Goal: Task Accomplishment & Management: Use online tool/utility

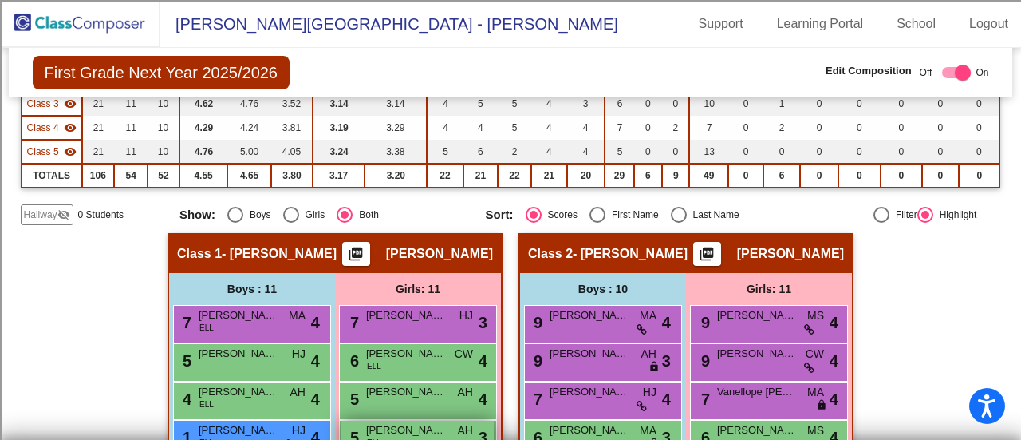
scroll to position [236, 0]
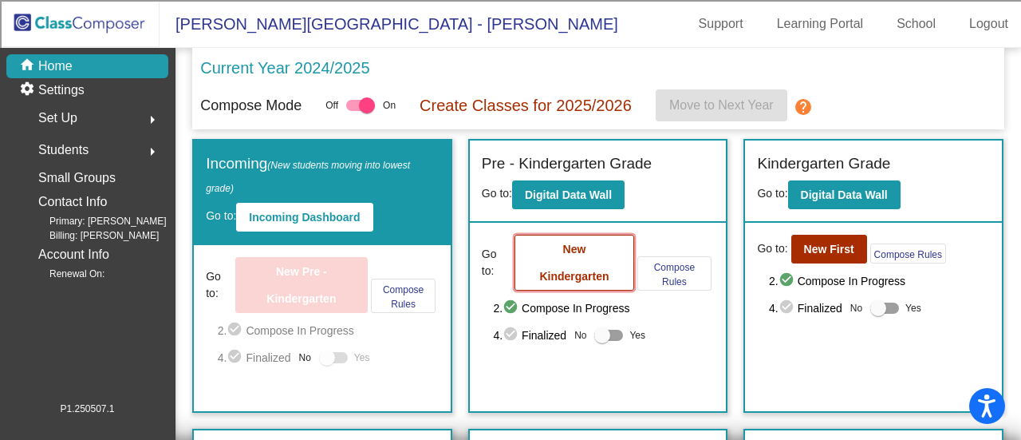
click at [566, 247] on b "New Kindergarten" at bounding box center [573, 263] width 69 height 40
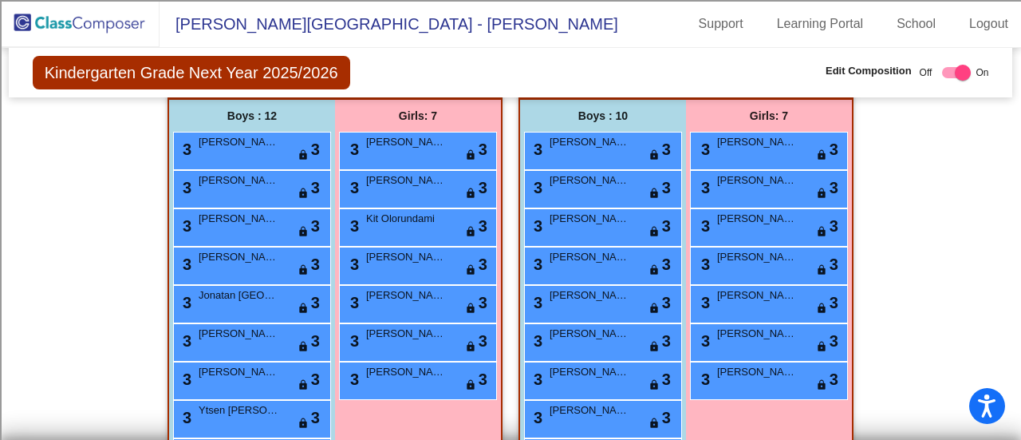
scroll to position [376, 0]
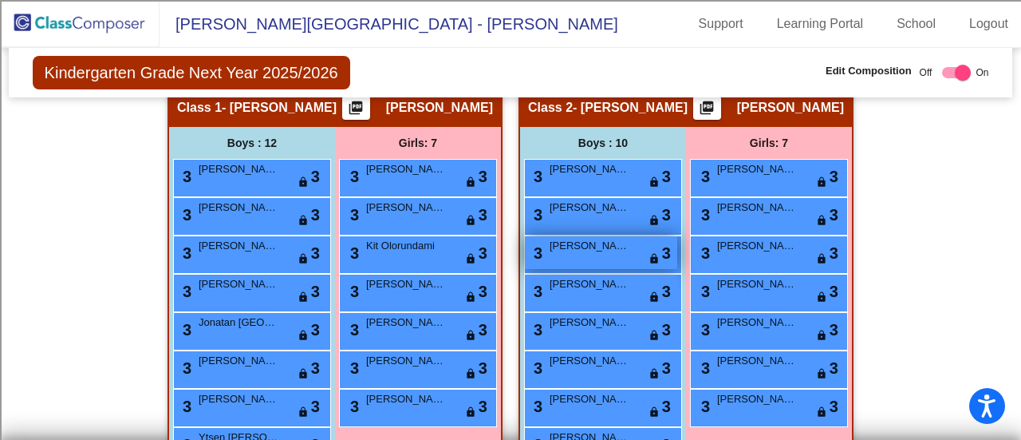
scroll to position [382, 0]
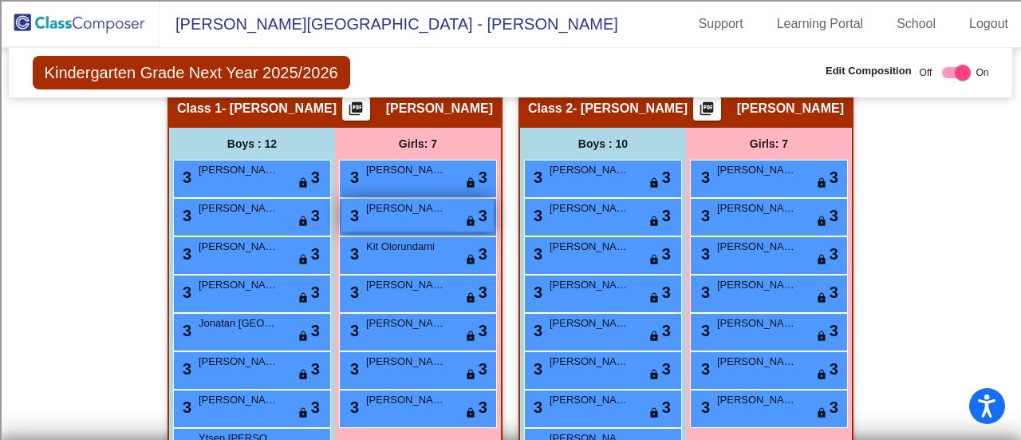
click at [393, 219] on div "3 [PERSON_NAME] lock do_not_disturb_alt 3" at bounding box center [417, 215] width 152 height 33
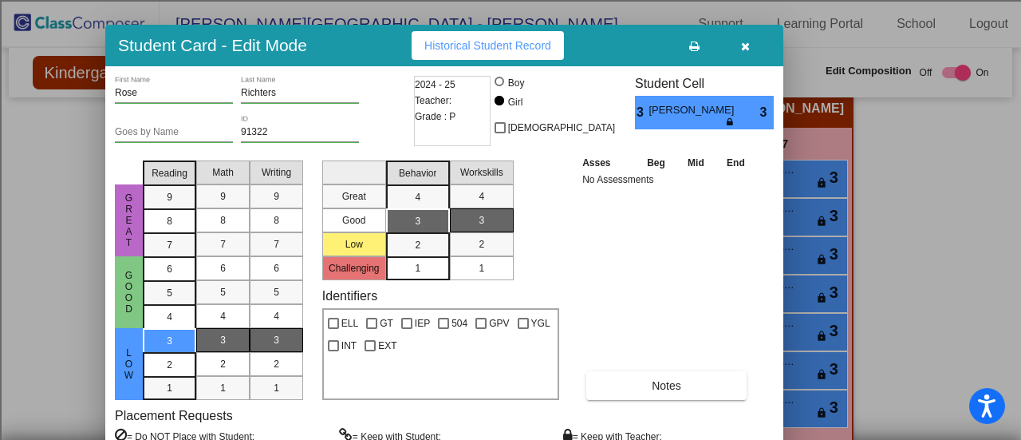
drag, startPoint x: 432, startPoint y: 10, endPoint x: 365, endPoint y: 34, distance: 70.7
click at [365, 34] on div "Student Card - Edit Mode Historical Student Record" at bounding box center [444, 45] width 678 height 41
click at [748, 53] on button "button" at bounding box center [745, 45] width 51 height 29
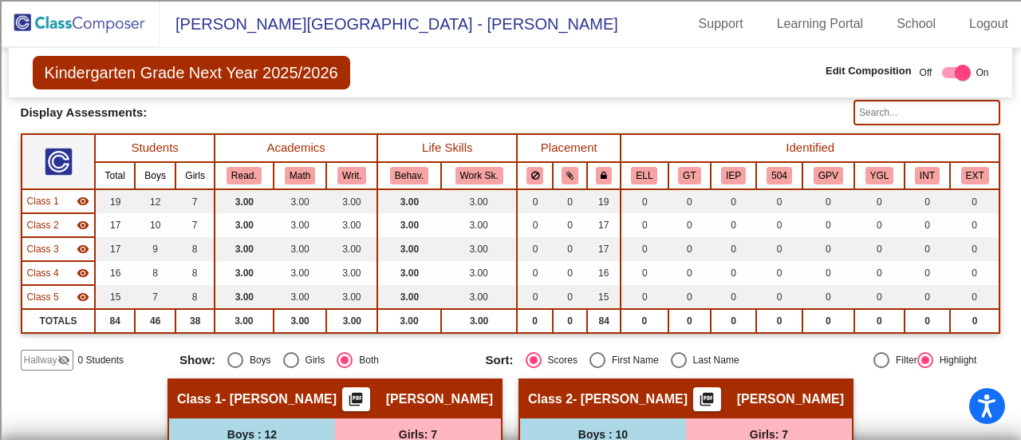
scroll to position [0, 0]
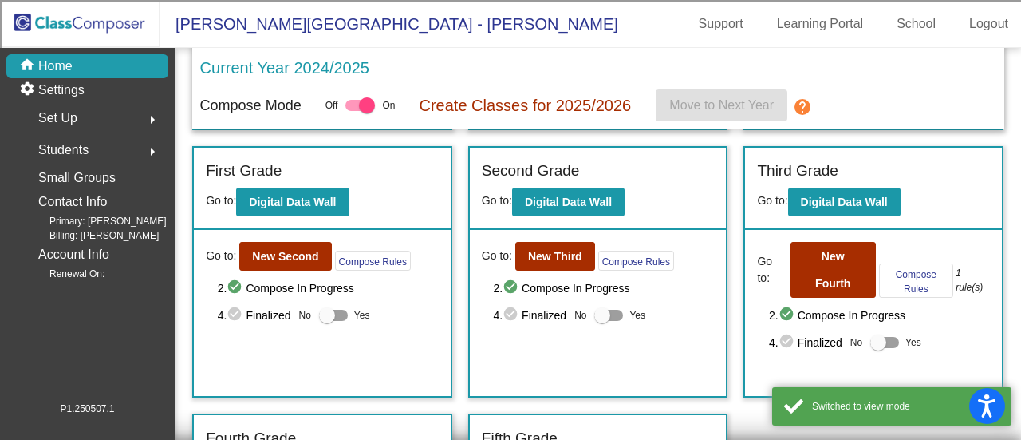
scroll to position [280, 0]
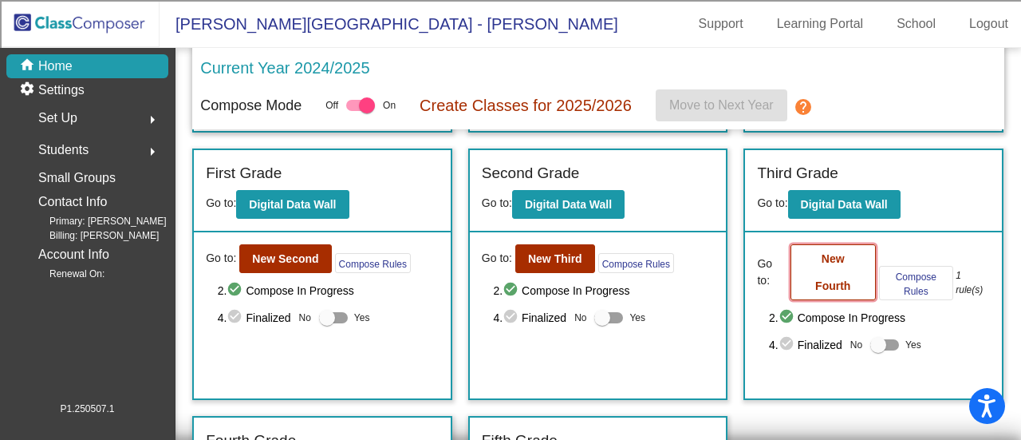
click at [834, 262] on button "New Fourth" at bounding box center [833, 272] width 85 height 56
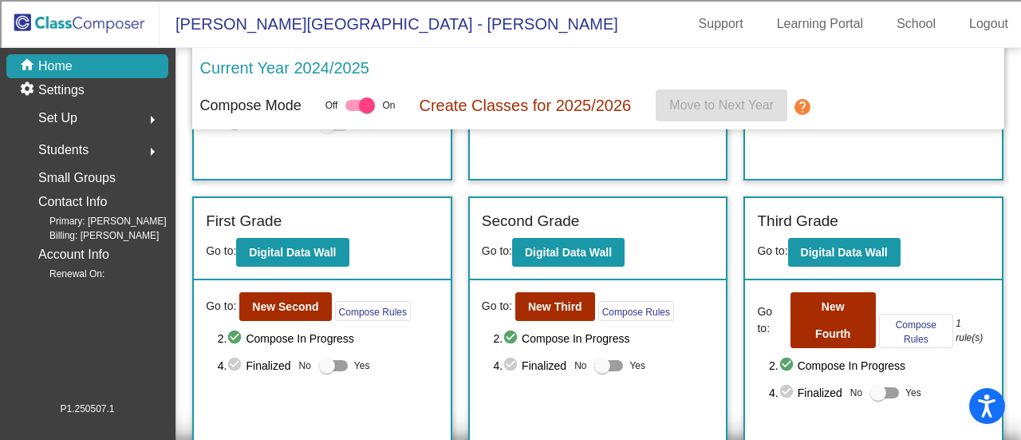
scroll to position [241, 0]
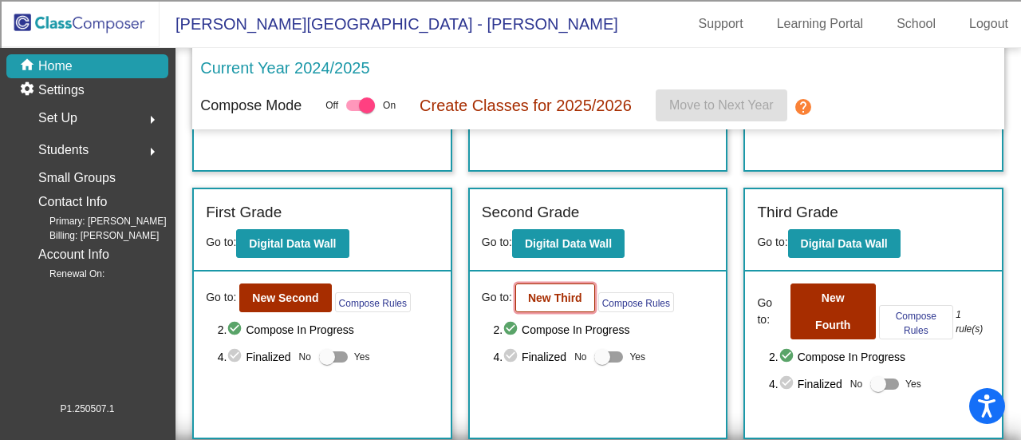
click at [541, 293] on b "New Third" at bounding box center [555, 297] width 54 height 13
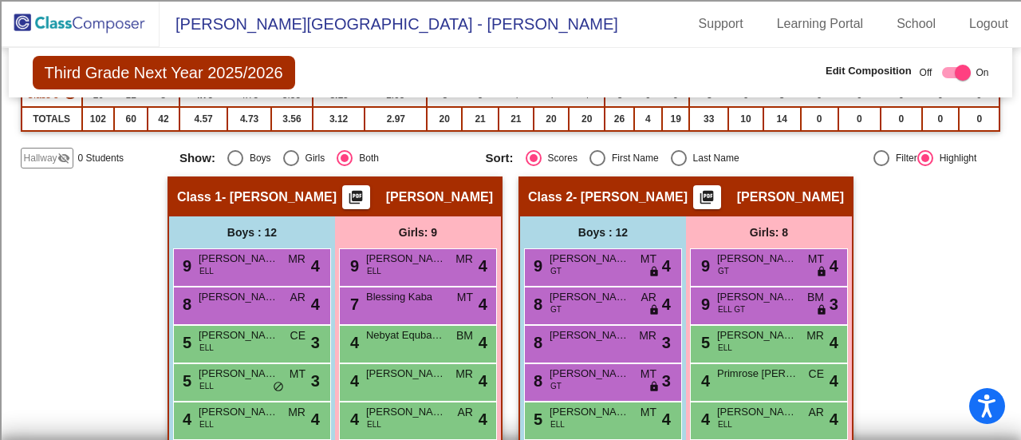
scroll to position [292, 0]
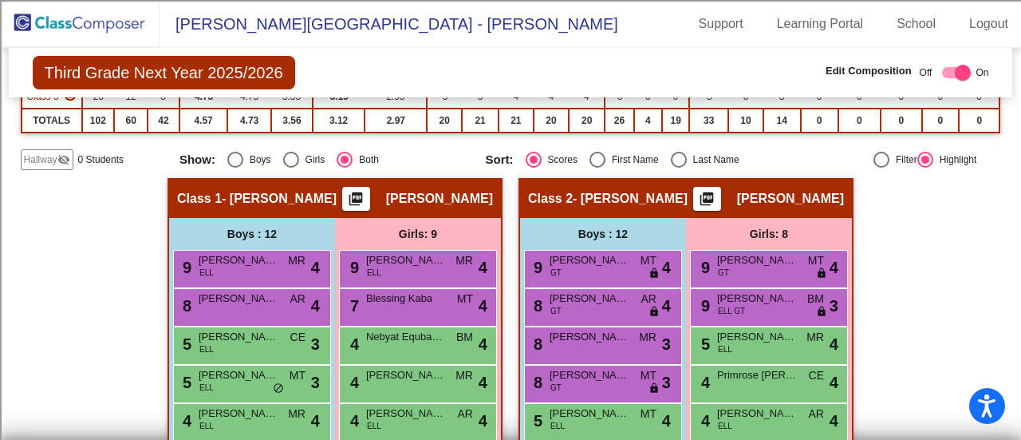
click at [85, 28] on img at bounding box center [80, 23] width 160 height 47
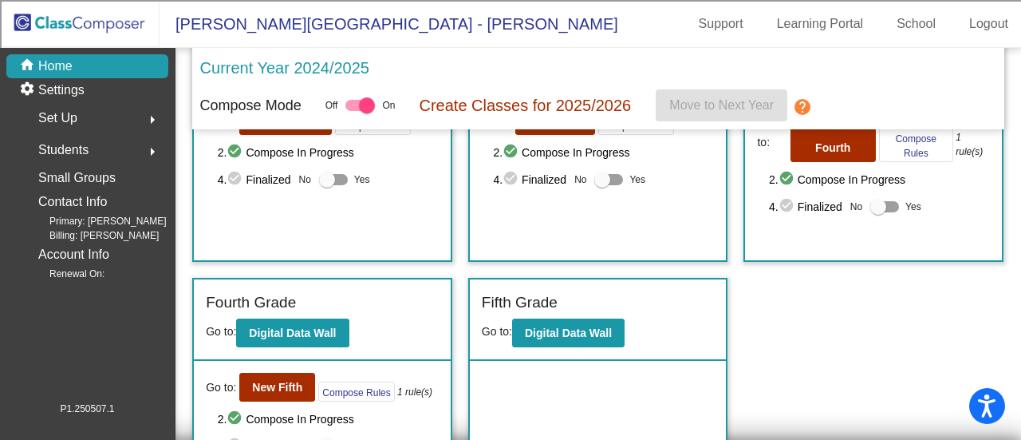
scroll to position [418, 0]
click at [273, 381] on b "New Fifth" at bounding box center [277, 387] width 50 height 13
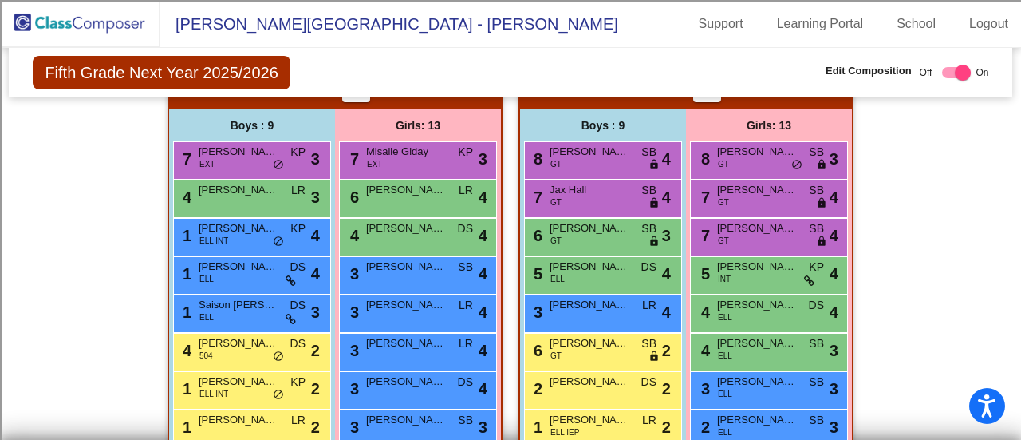
scroll to position [376, 0]
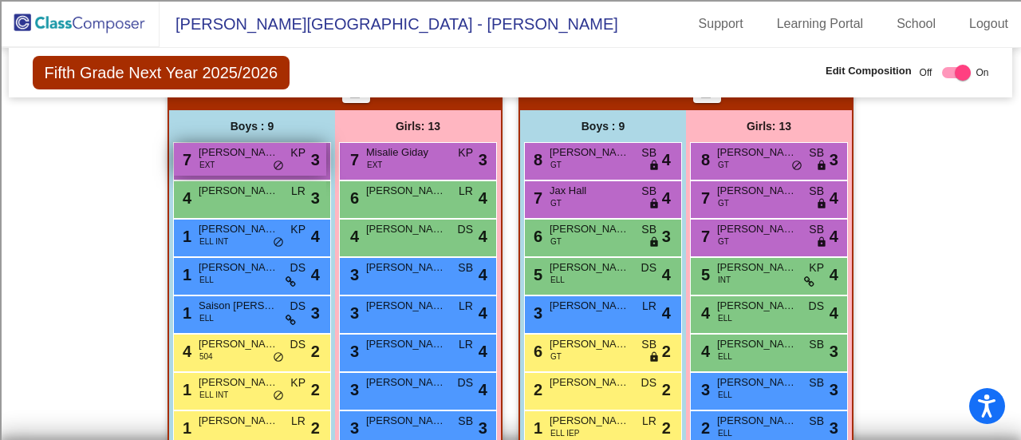
click at [247, 159] on div "7 [PERSON_NAME] EXT KP lock do_not_disturb_alt 3" at bounding box center [250, 159] width 152 height 33
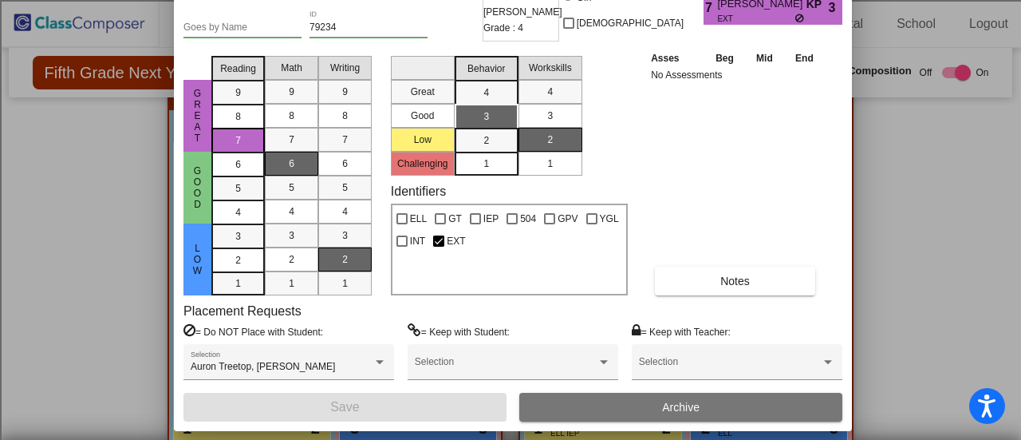
drag, startPoint x: 404, startPoint y: 20, endPoint x: 406, endPoint y: -60, distance: 79.8
click at [406, 0] on html "Accessibility Screen-Reader Guide, Feedback, and Issue Reporting | New window […" at bounding box center [510, 220] width 1021 height 440
click at [841, 136] on div "Great Good Low Reading 9 8 7 6 5 4 3 2 1 Math 9 8 7 6 5 4 3 2 1 Writing 9 8 7 6…" at bounding box center [513, 172] width 659 height 246
drag, startPoint x: 1016, startPoint y: 192, endPoint x: 1015, endPoint y: 101, distance: 91.0
click at [1015, 101] on div at bounding box center [510, 220] width 1021 height 440
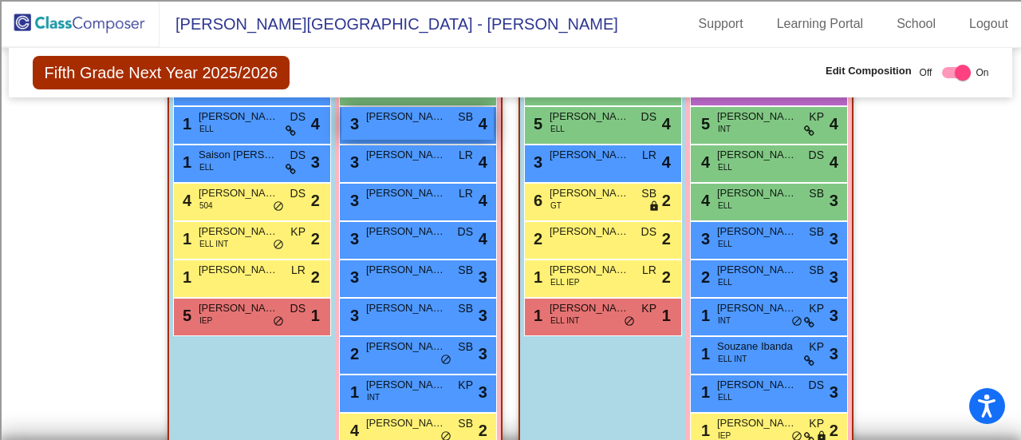
scroll to position [528, 0]
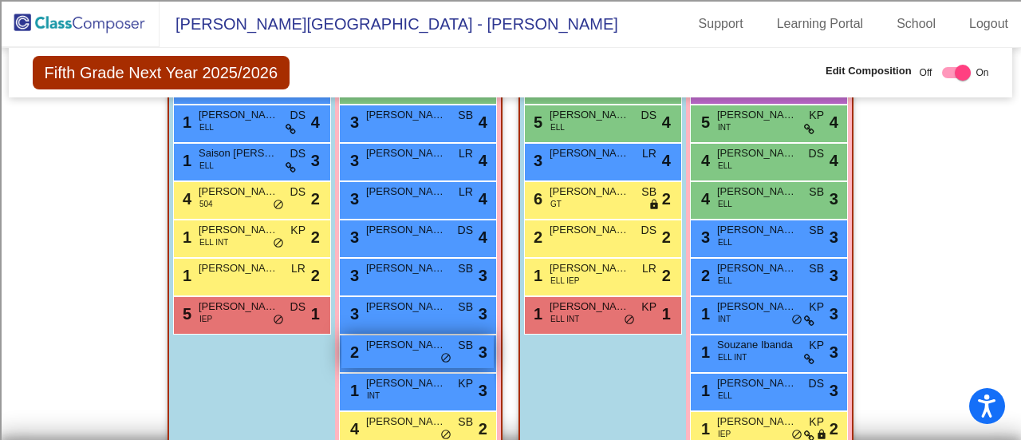
click at [408, 343] on span "[PERSON_NAME]" at bounding box center [406, 345] width 80 height 16
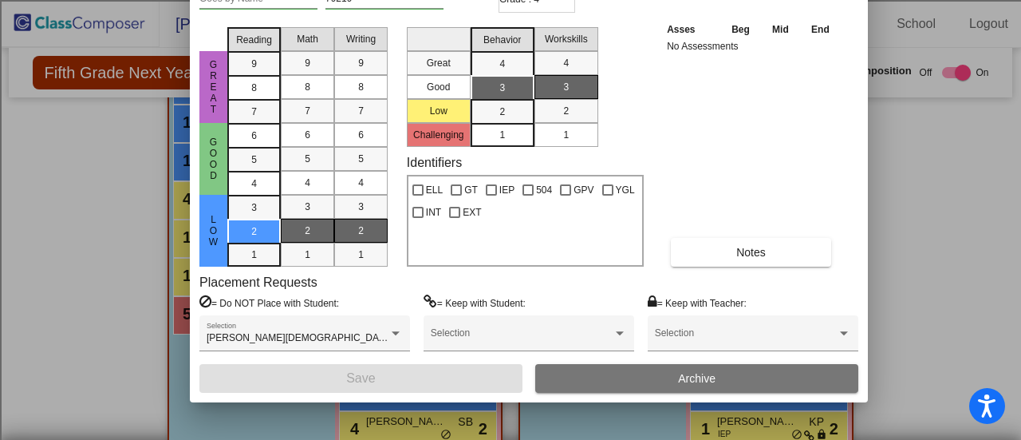
drag, startPoint x: 424, startPoint y: 14, endPoint x: 442, endPoint y: -94, distance: 110.0
click at [442, 0] on html "Accessibility Screen-Reader Guide, Feedback, and Issue Reporting | New window […" at bounding box center [510, 220] width 1021 height 440
drag, startPoint x: 1020, startPoint y: 210, endPoint x: 1013, endPoint y: 168, distance: 42.9
click at [1013, 168] on div at bounding box center [510, 220] width 1021 height 440
